Goal: Task Accomplishment & Management: Complete application form

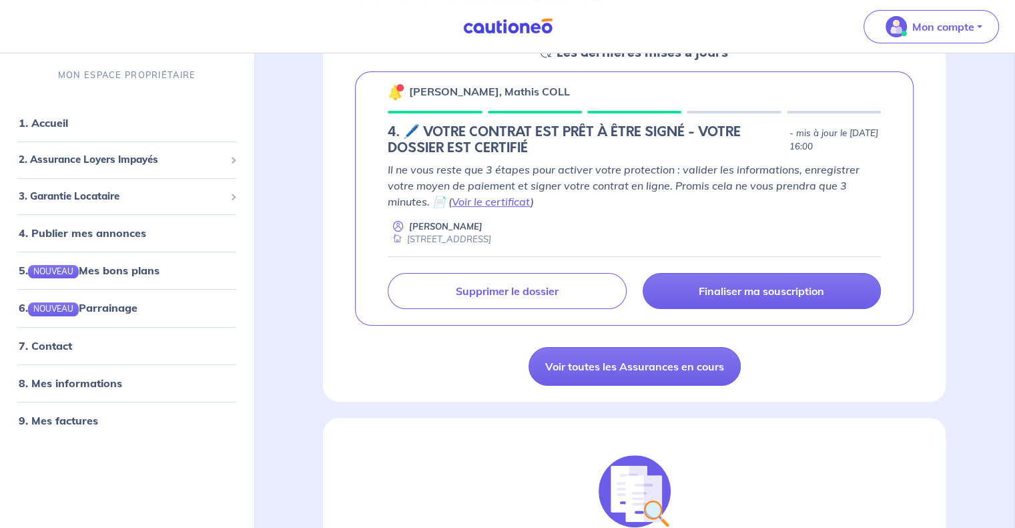
scroll to position [221, 0]
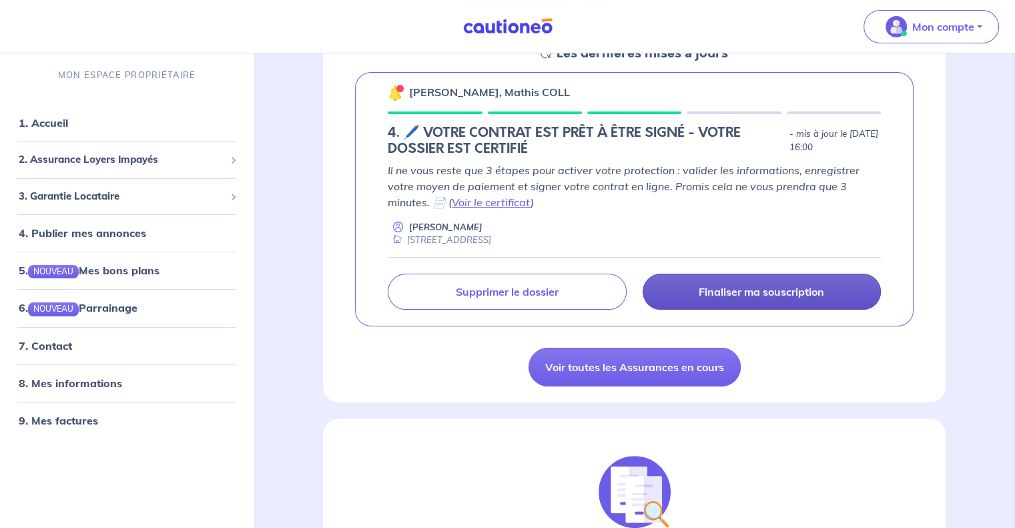
click at [782, 283] on link "Finaliser ma souscription" at bounding box center [761, 291] width 238 height 36
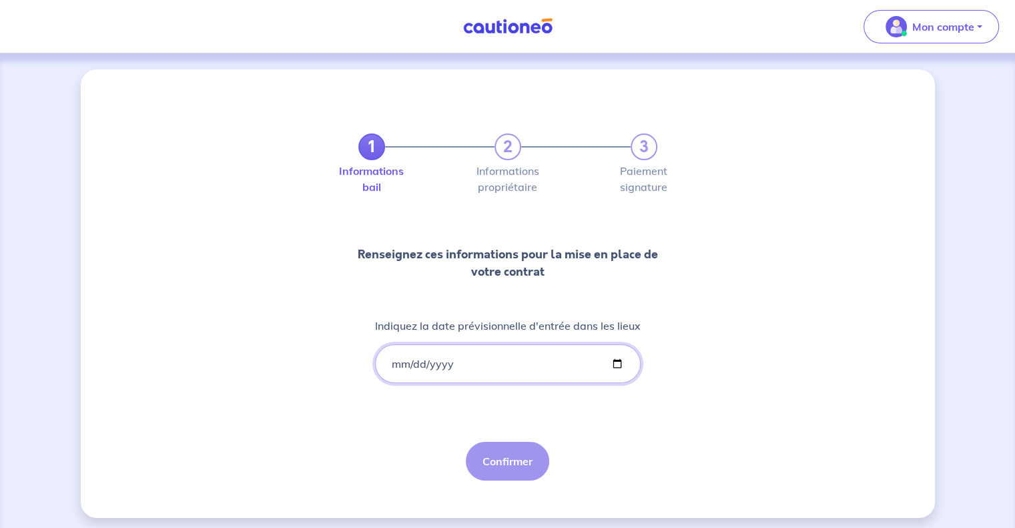
click at [447, 370] on input "Indiquez la date prévisionnelle d'entrée dans les lieux" at bounding box center [507, 363] width 265 height 39
click at [619, 360] on input "Indiquez la date prévisionnelle d'entrée dans les lieux" at bounding box center [507, 363] width 265 height 39
type input "[DATE]"
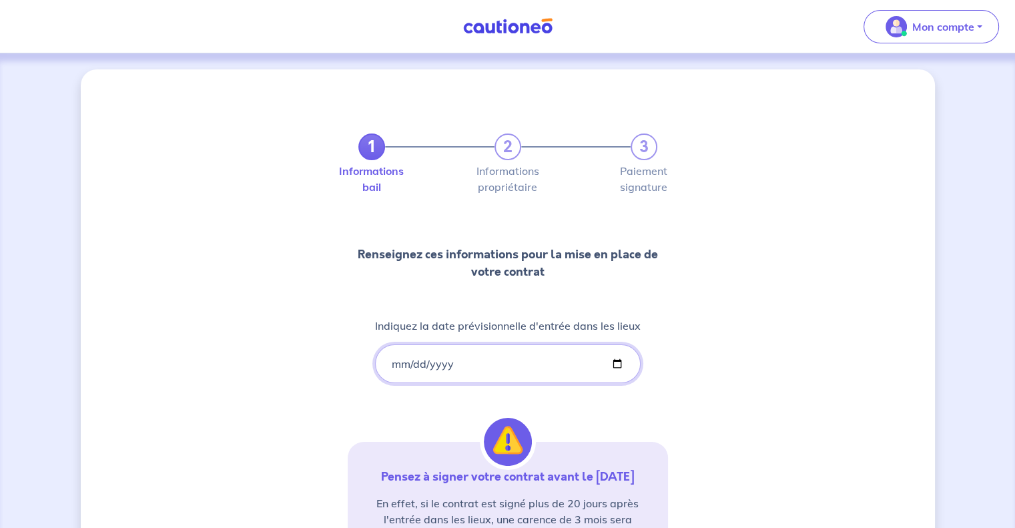
scroll to position [203, 0]
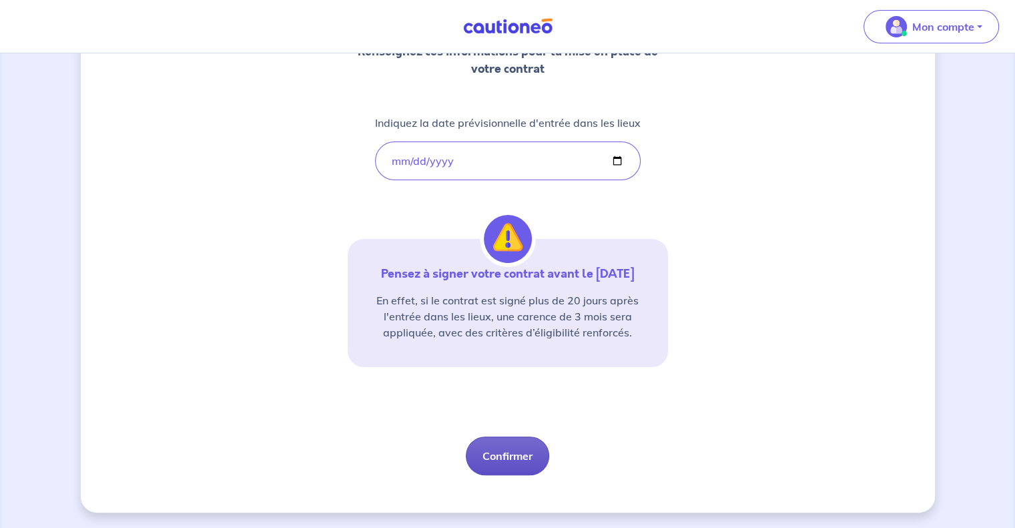
click at [518, 454] on button "Confirmer" at bounding box center [507, 455] width 83 height 39
select select "FR"
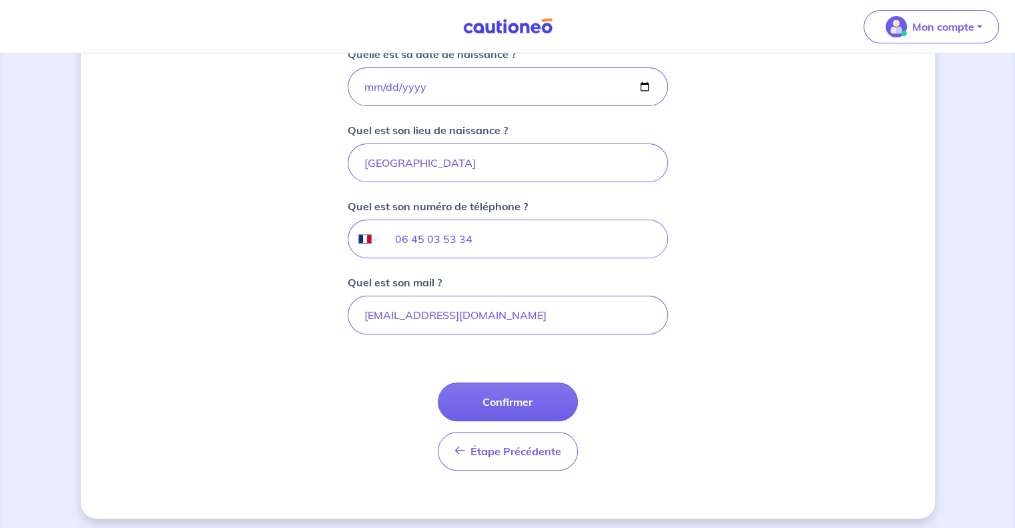
scroll to position [316, 0]
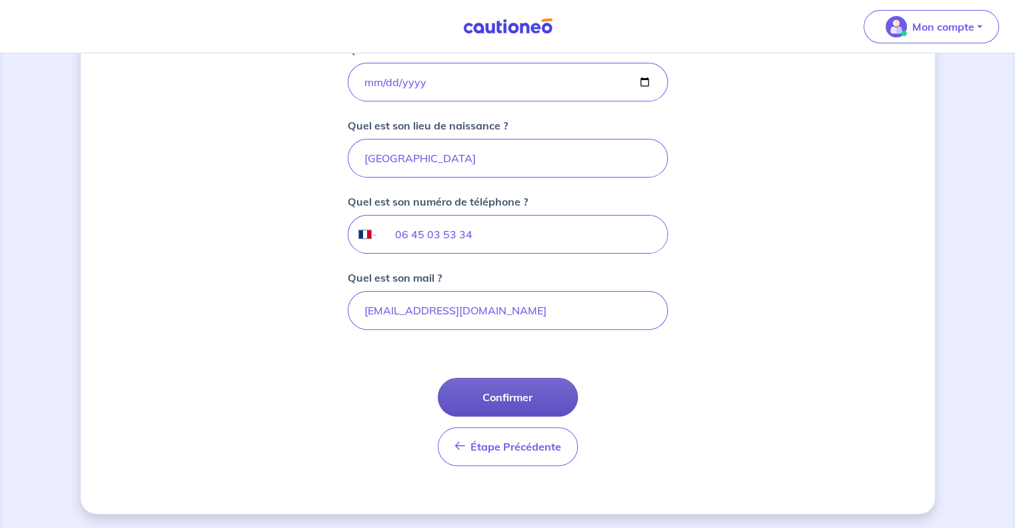
click at [507, 393] on button "Confirmer" at bounding box center [508, 397] width 140 height 39
select select "FR"
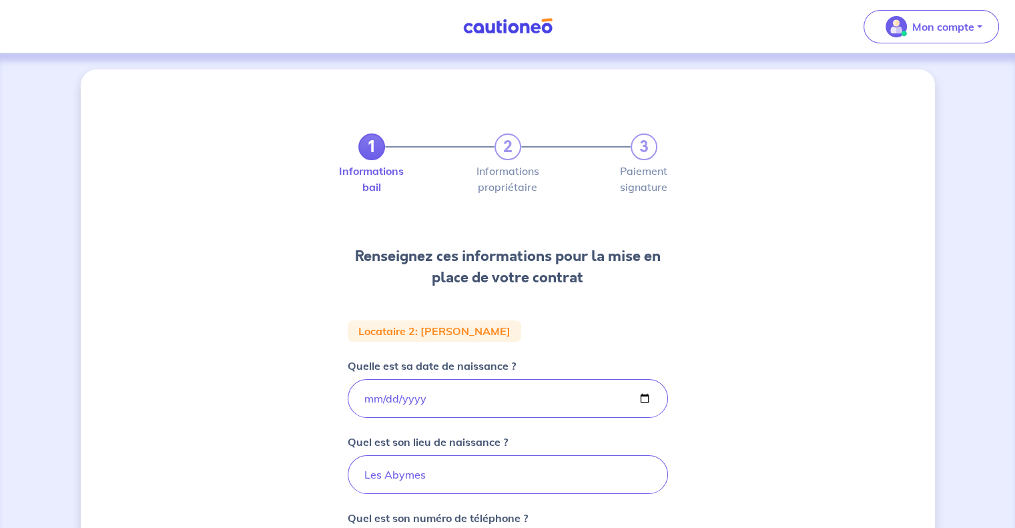
scroll to position [316, 0]
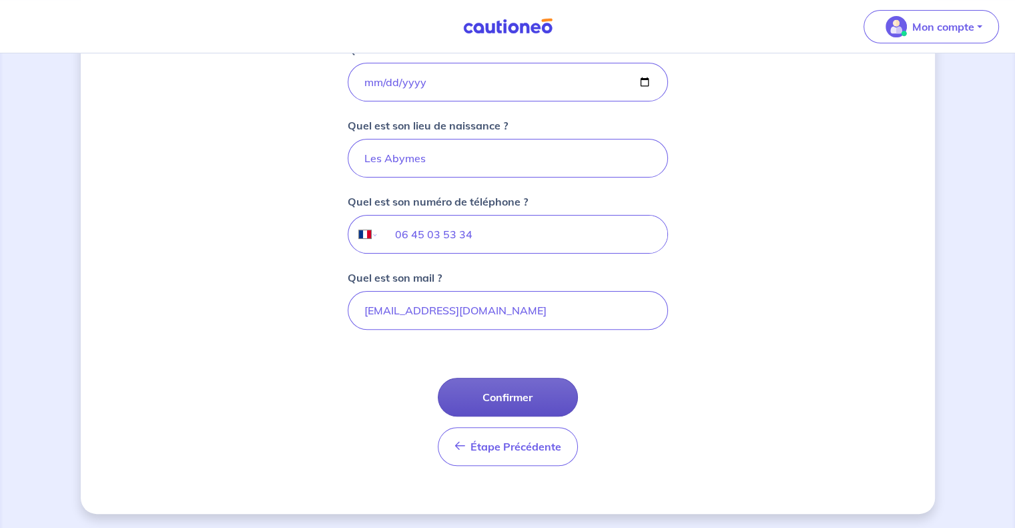
click at [486, 386] on button "Confirmer" at bounding box center [508, 397] width 140 height 39
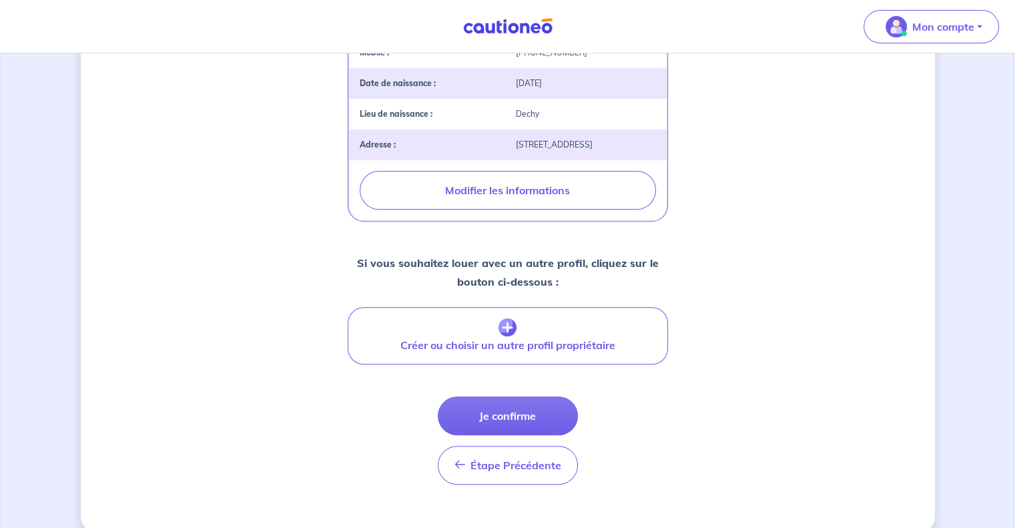
scroll to position [434, 0]
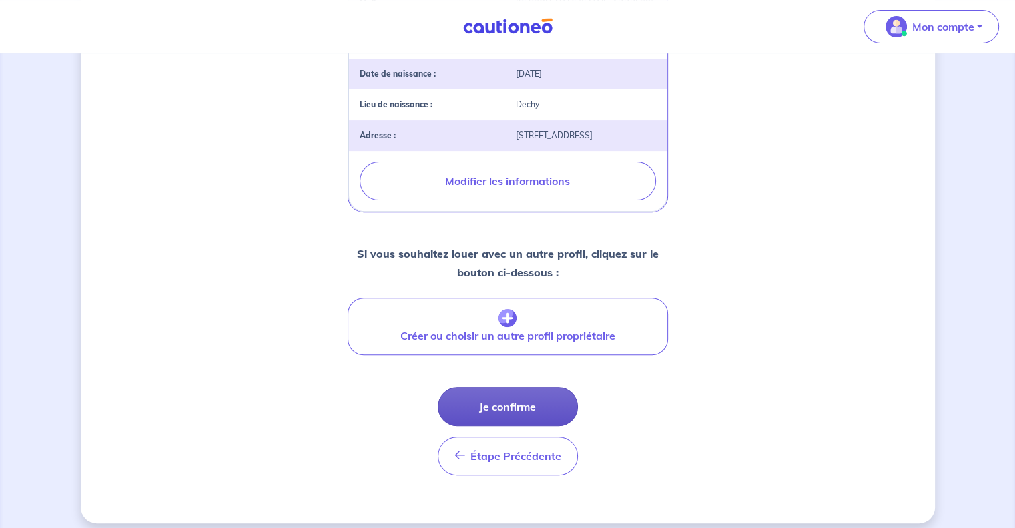
click at [504, 398] on button "Je confirme" at bounding box center [508, 406] width 140 height 39
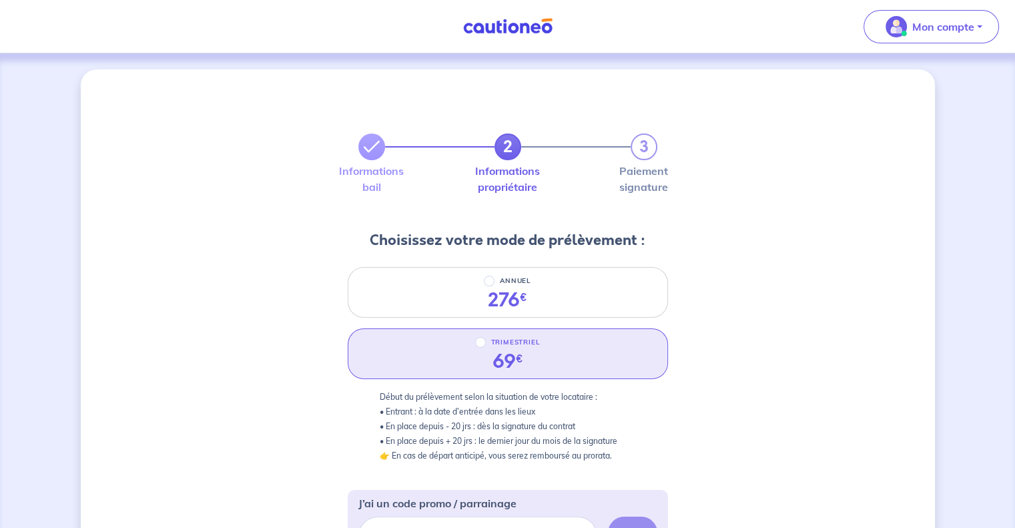
click at [486, 346] on div "TRIMESTRIEL" at bounding box center [507, 342] width 65 height 16
radio input "true"
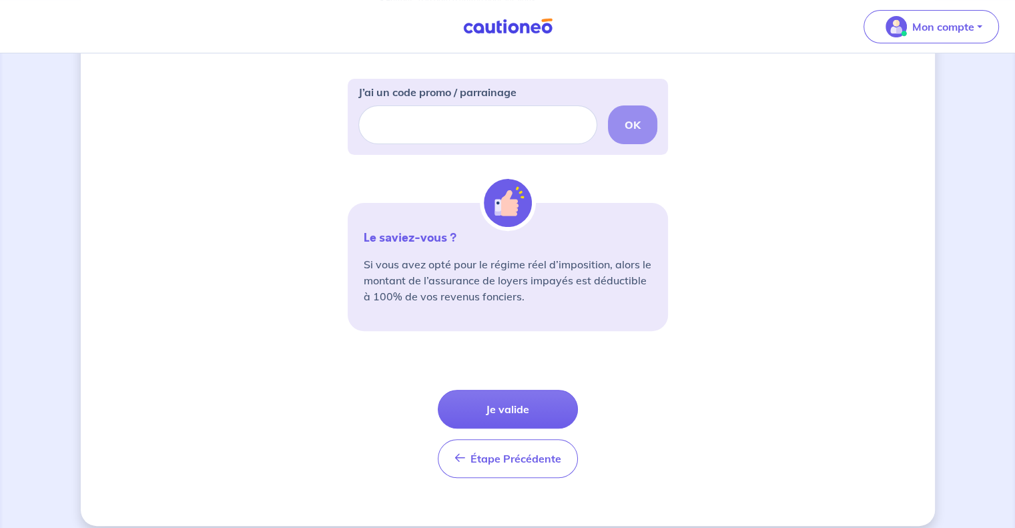
scroll to position [424, 0]
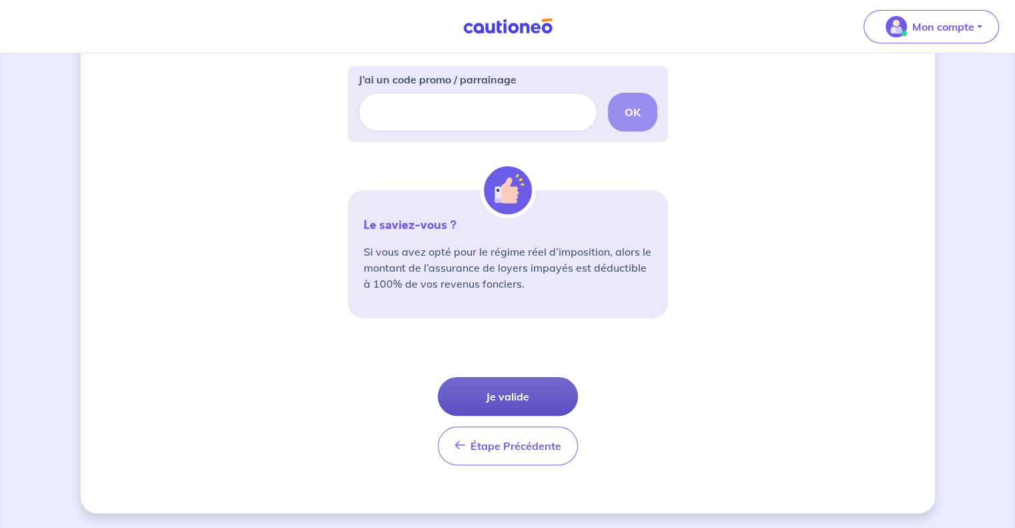
click at [506, 402] on button "Je valide" at bounding box center [508, 396] width 140 height 39
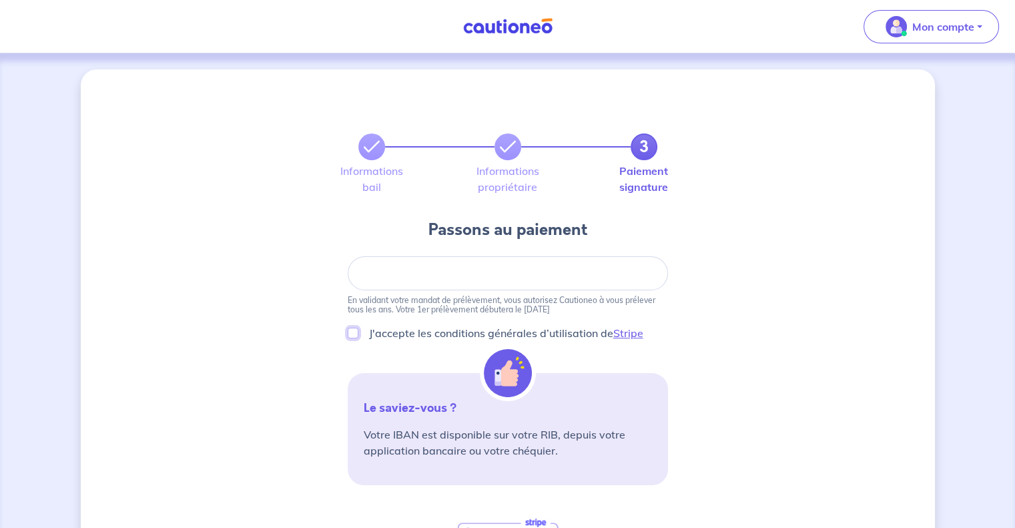
click at [353, 330] on input "J'accepte les conditions générales d’utilisation de Stripe" at bounding box center [353, 333] width 11 height 11
checkbox input "true"
click at [504, 279] on div at bounding box center [508, 273] width 320 height 34
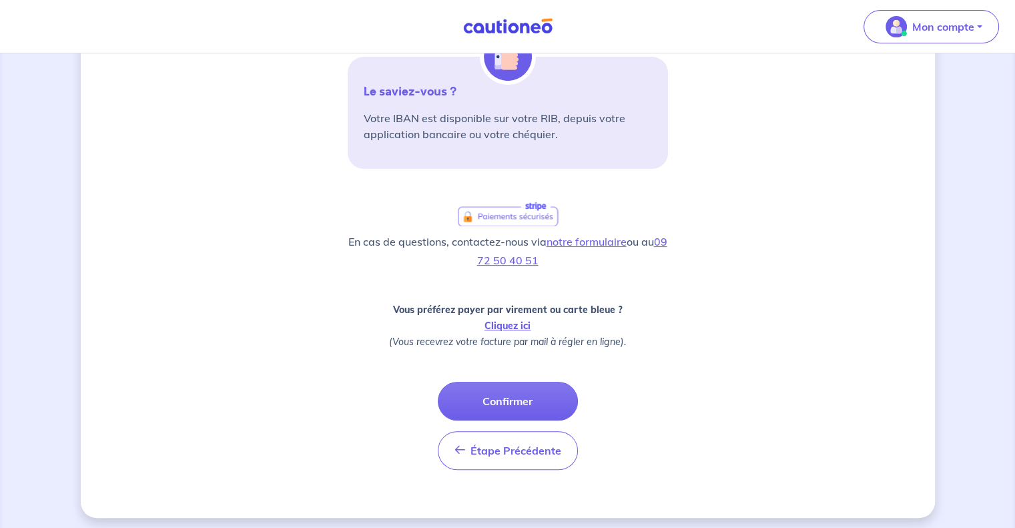
scroll to position [320, 0]
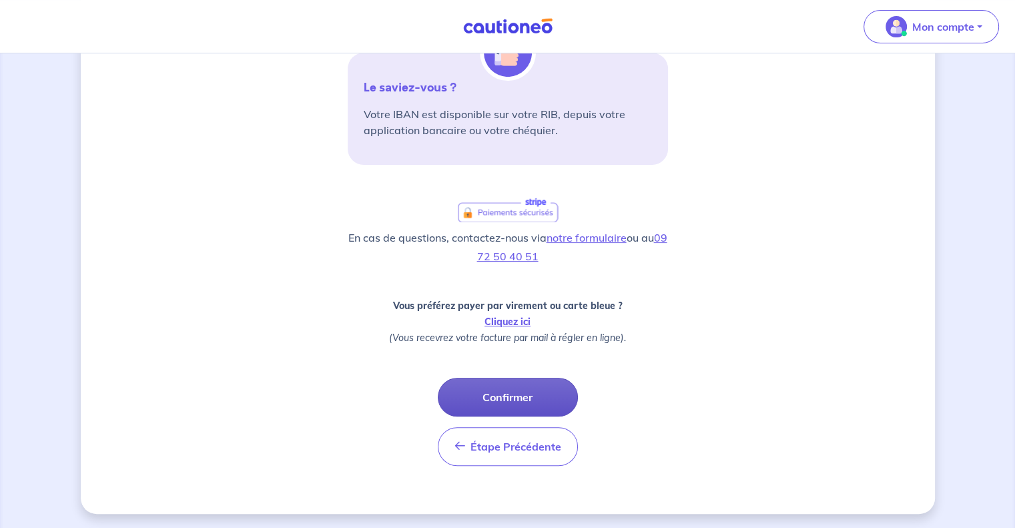
click at [515, 398] on button "Confirmer" at bounding box center [508, 397] width 140 height 39
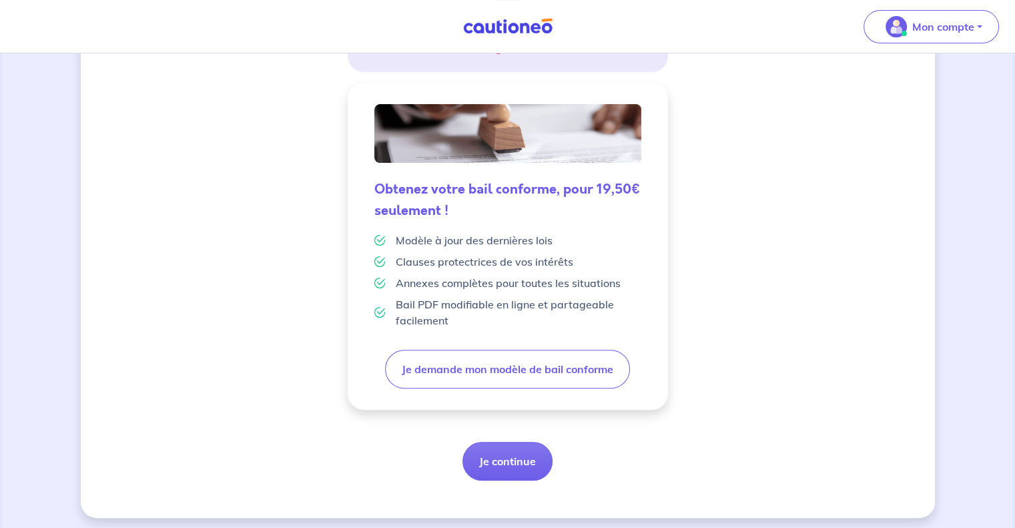
scroll to position [312, 0]
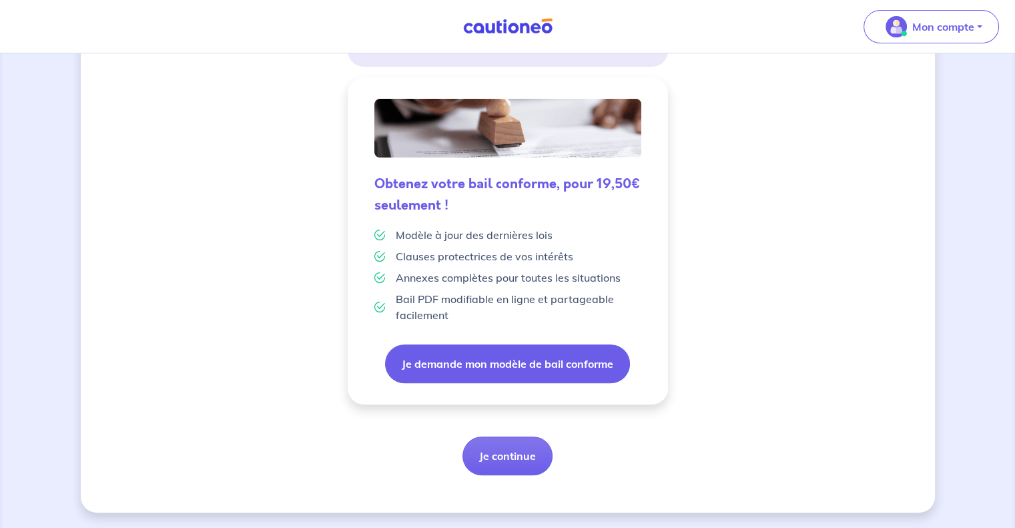
click at [554, 360] on button "Je demande mon modèle de bail conforme" at bounding box center [507, 363] width 245 height 39
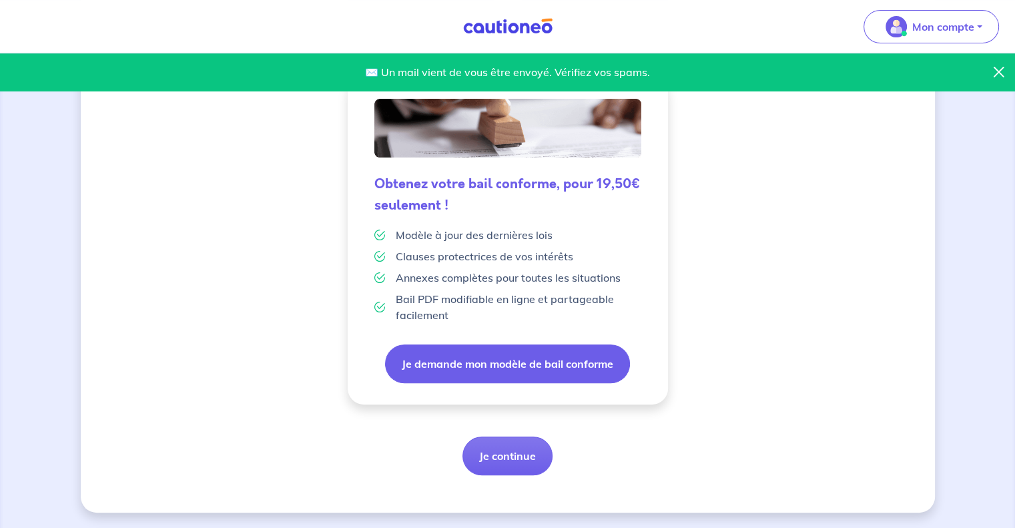
click at [526, 363] on button "Je demande mon modèle de bail conforme" at bounding box center [507, 363] width 245 height 39
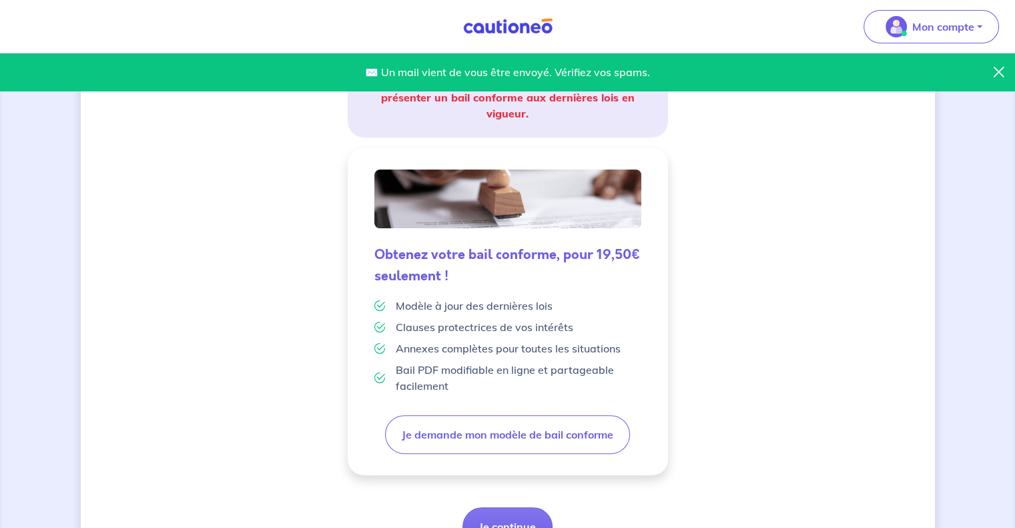
scroll to position [263, 0]
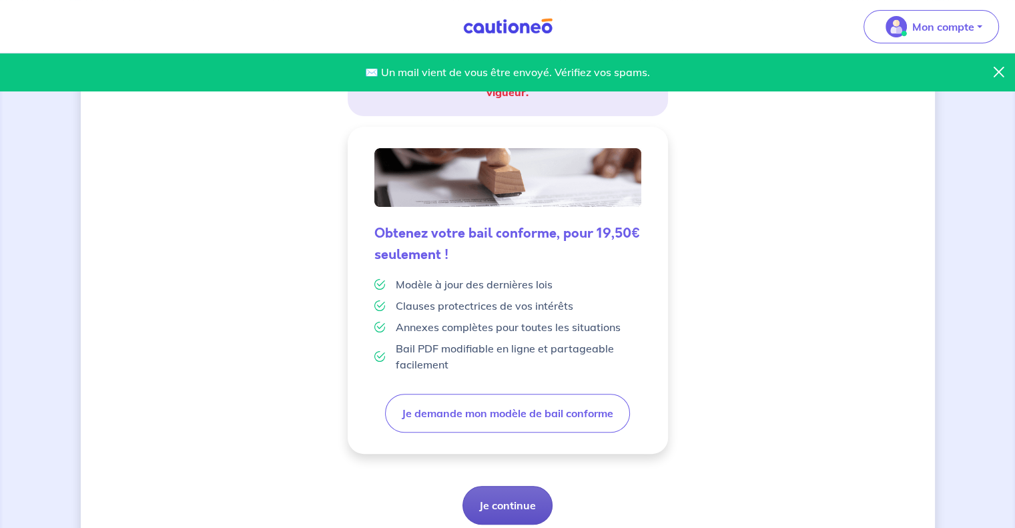
click at [504, 509] on button "Je continue" at bounding box center [507, 505] width 90 height 39
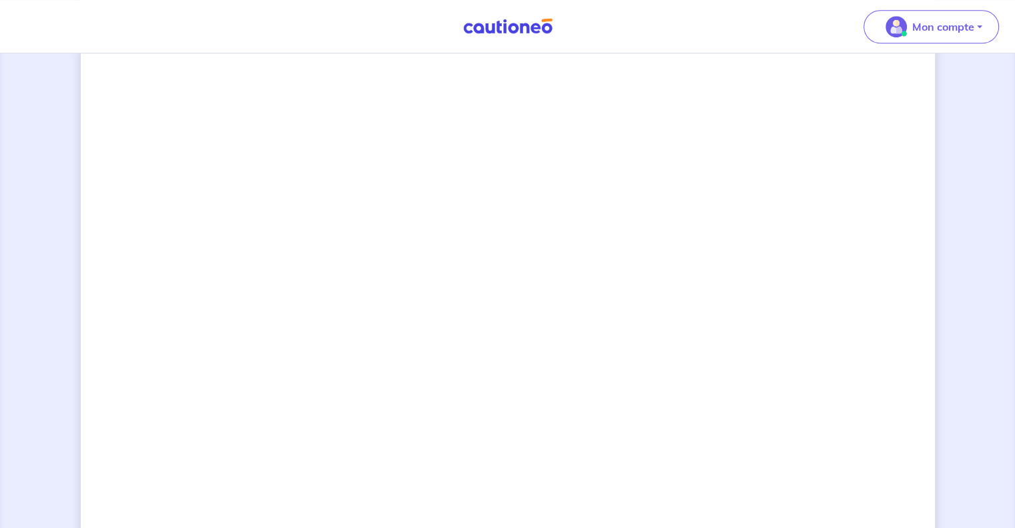
scroll to position [911, 0]
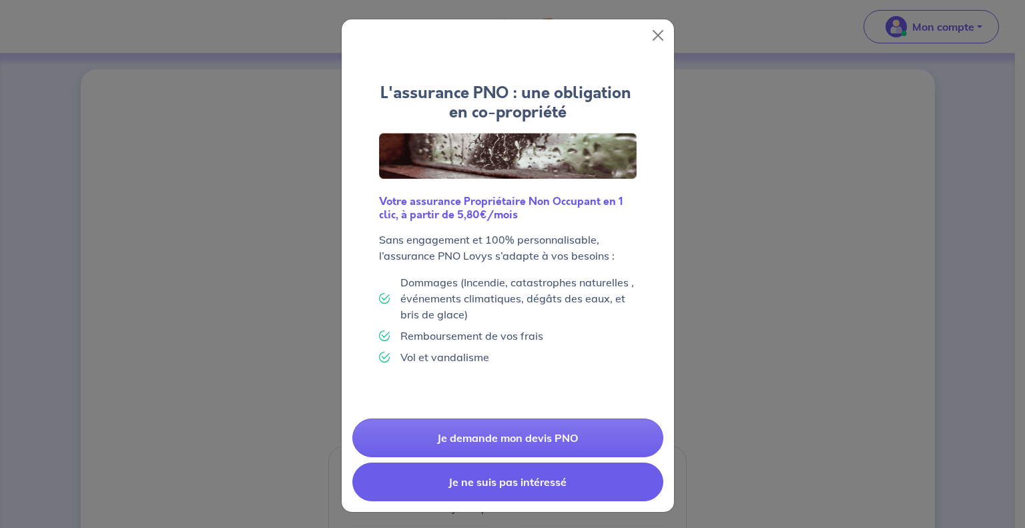
click at [458, 477] on button "Je ne suis pas intéressé" at bounding box center [507, 481] width 311 height 39
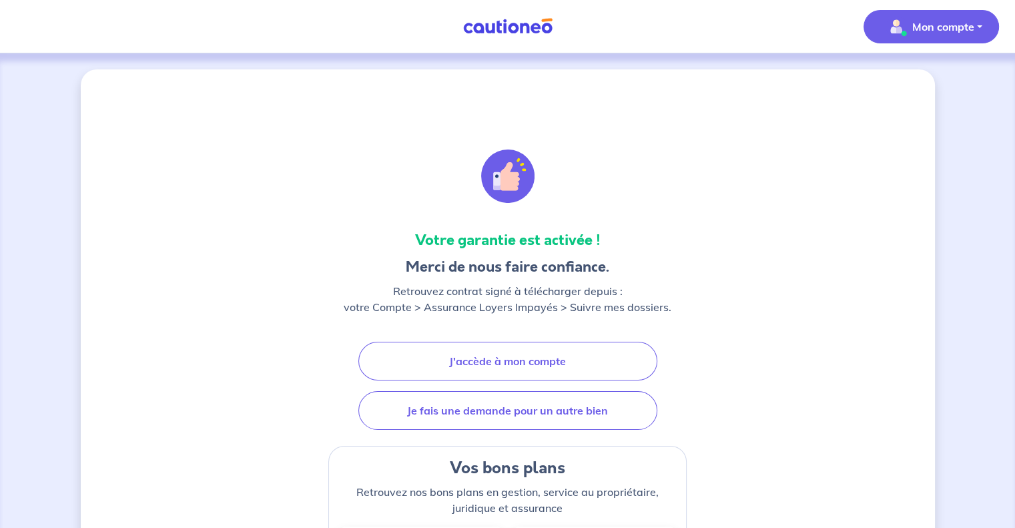
click at [941, 26] on p "Mon compte" at bounding box center [943, 27] width 62 height 16
click at [893, 87] on link "Mes informations" at bounding box center [917, 82] width 107 height 21
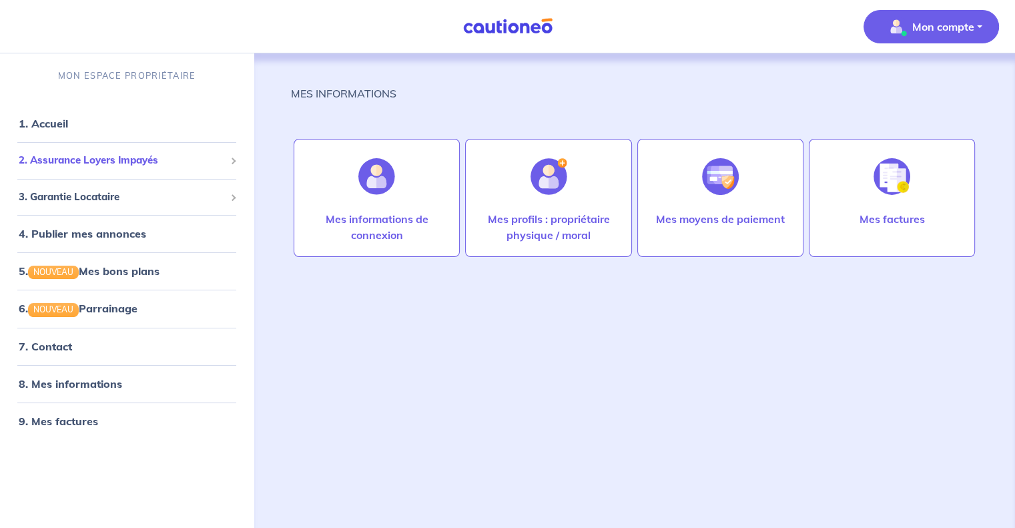
click at [97, 165] on span "2. Assurance Loyers Impayés" at bounding box center [122, 160] width 206 height 15
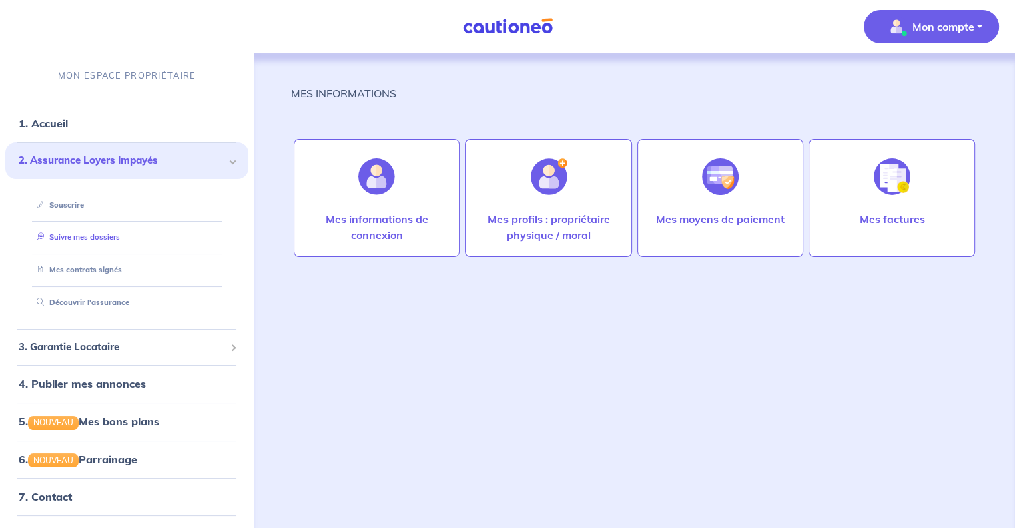
click at [91, 232] on link "Suivre mes dossiers" at bounding box center [75, 236] width 89 height 9
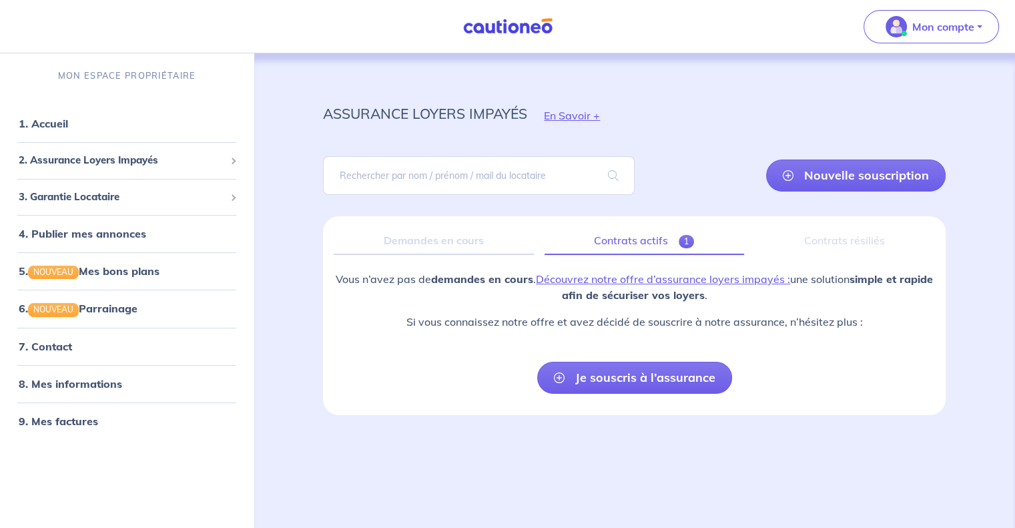
click at [632, 242] on link "Contrats actifs 1" at bounding box center [643, 241] width 199 height 28
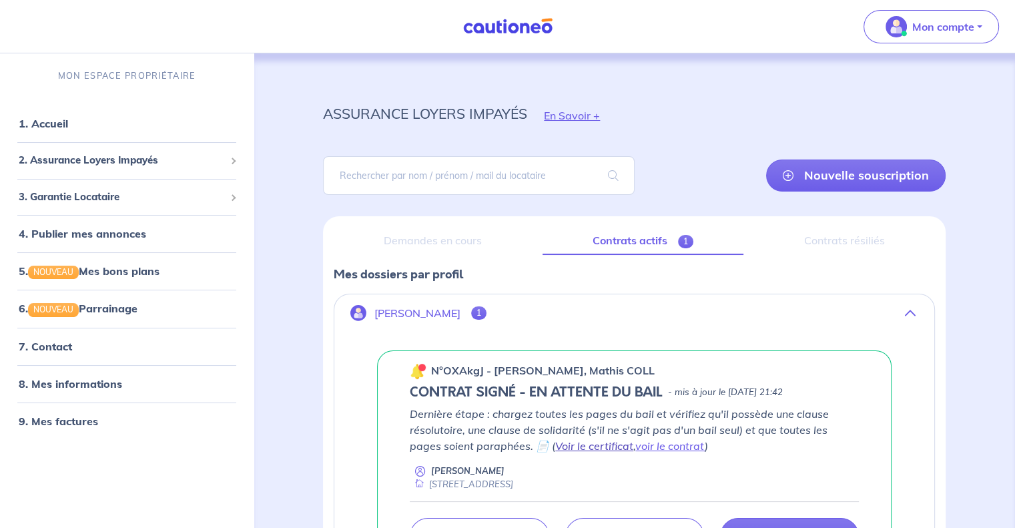
click at [582, 448] on link "Voir le certificat" at bounding box center [594, 445] width 78 height 13
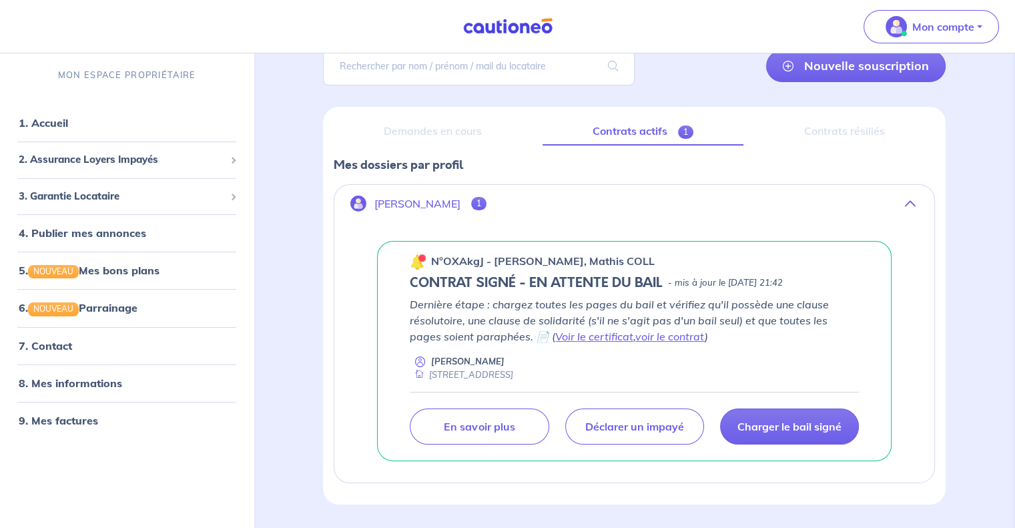
scroll to position [147, 0]
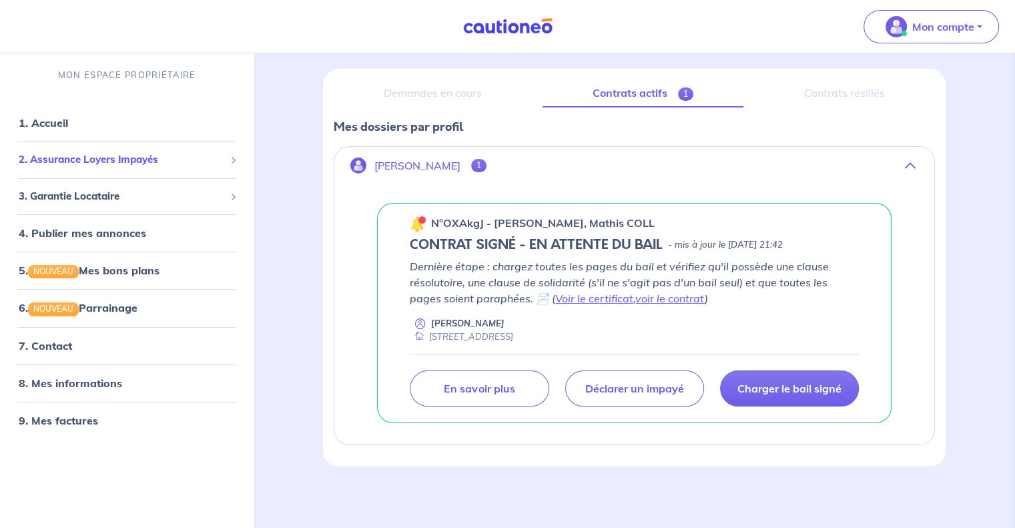
click at [111, 164] on span "2. Assurance Loyers Impayés" at bounding box center [122, 159] width 206 height 15
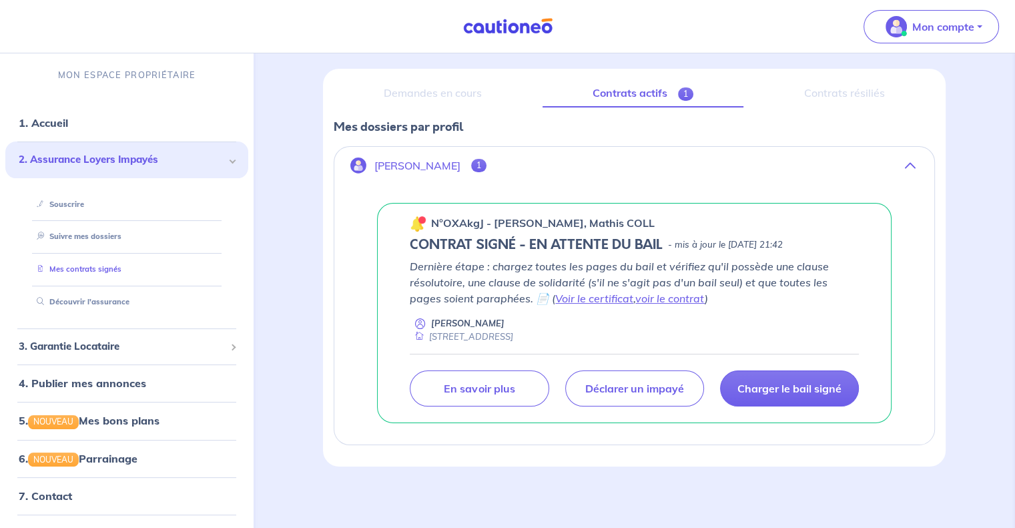
click at [77, 268] on link "Mes contrats signés" at bounding box center [76, 268] width 90 height 9
click at [457, 90] on div "Demandes en cours" at bounding box center [433, 93] width 198 height 28
